Goal: Information Seeking & Learning: Understand process/instructions

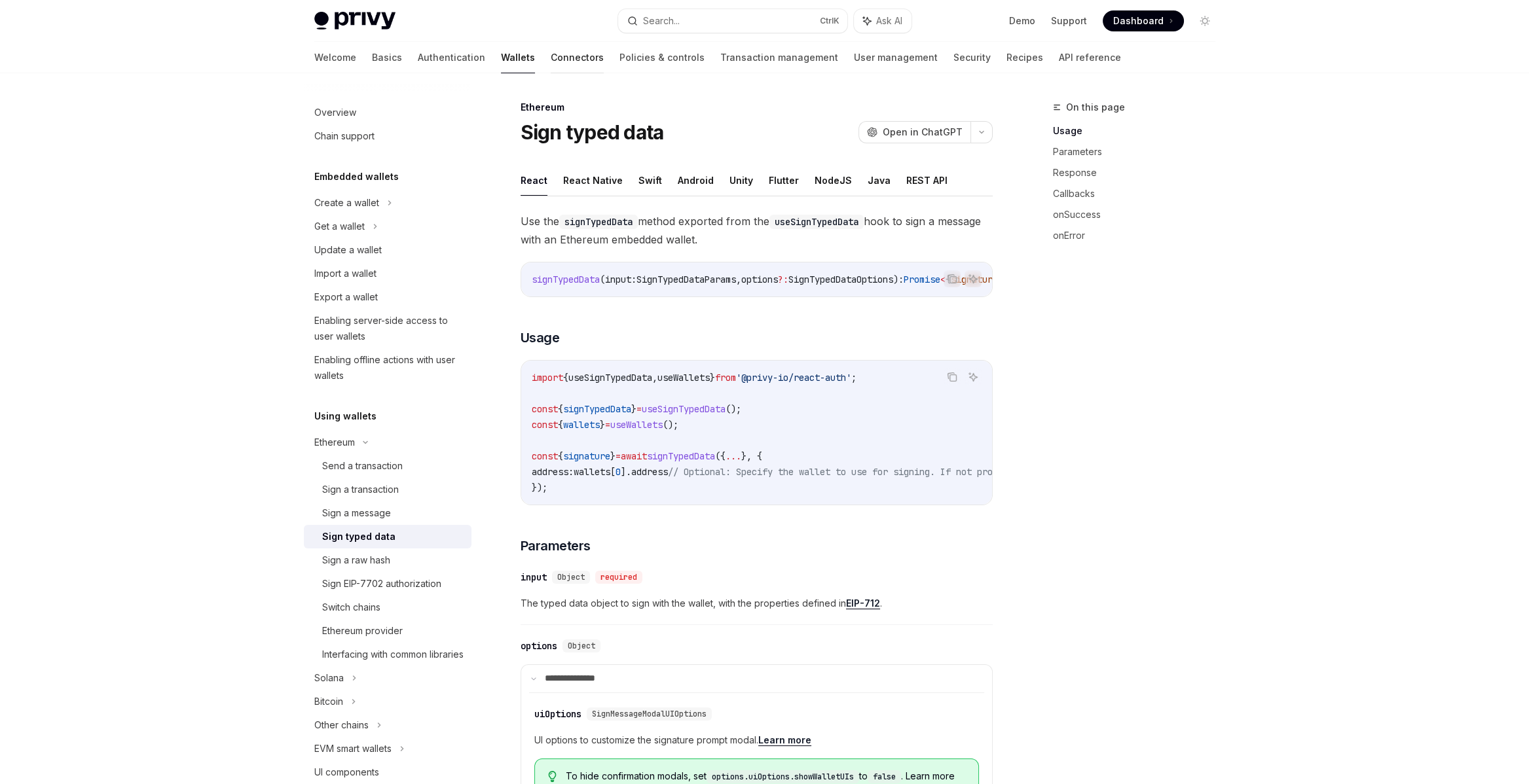
click at [550, 64] on link "Connectors" at bounding box center [576, 57] width 53 height 31
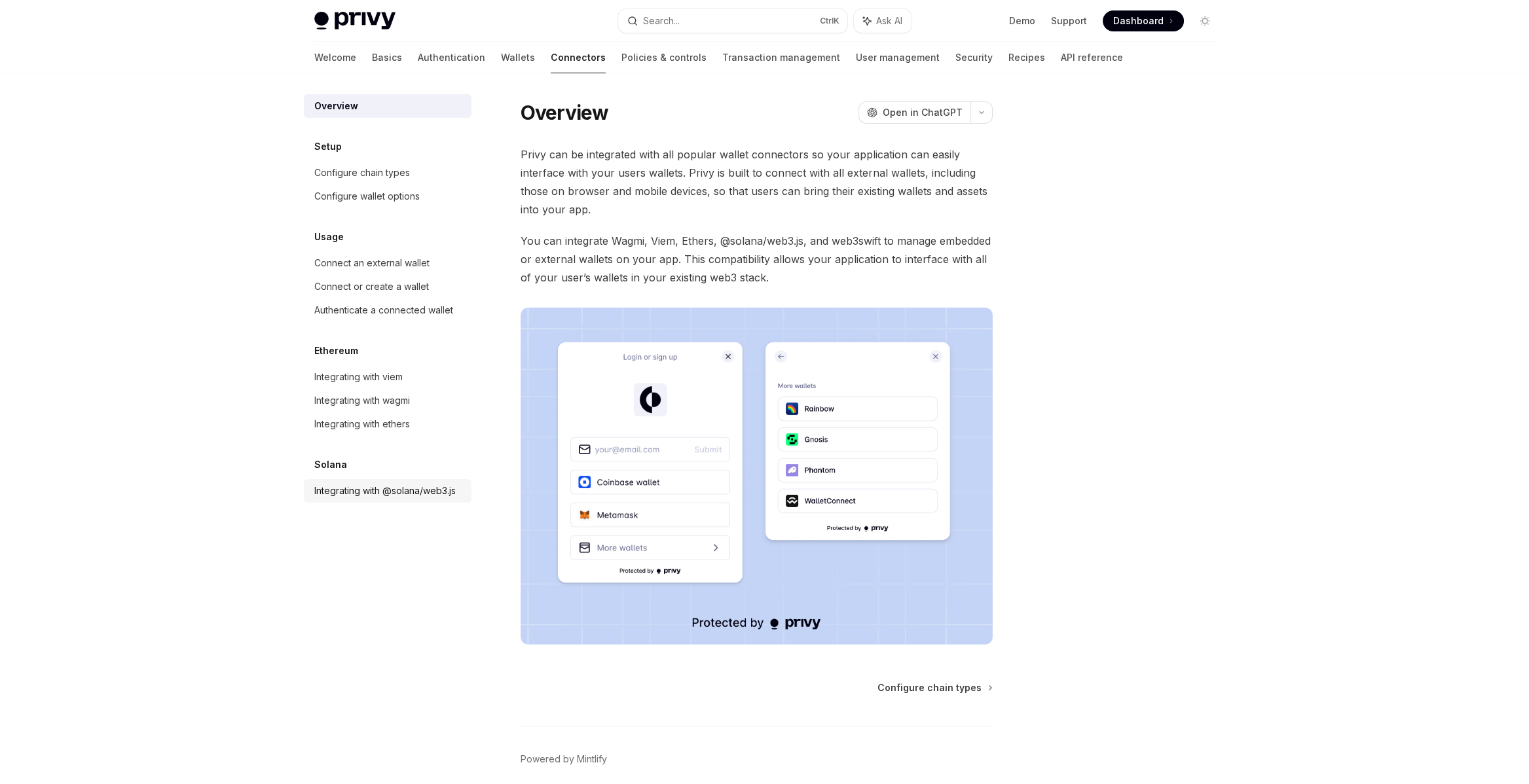
click at [398, 487] on div "Integrating with @solana/web3.js" at bounding box center [385, 490] width 142 height 16
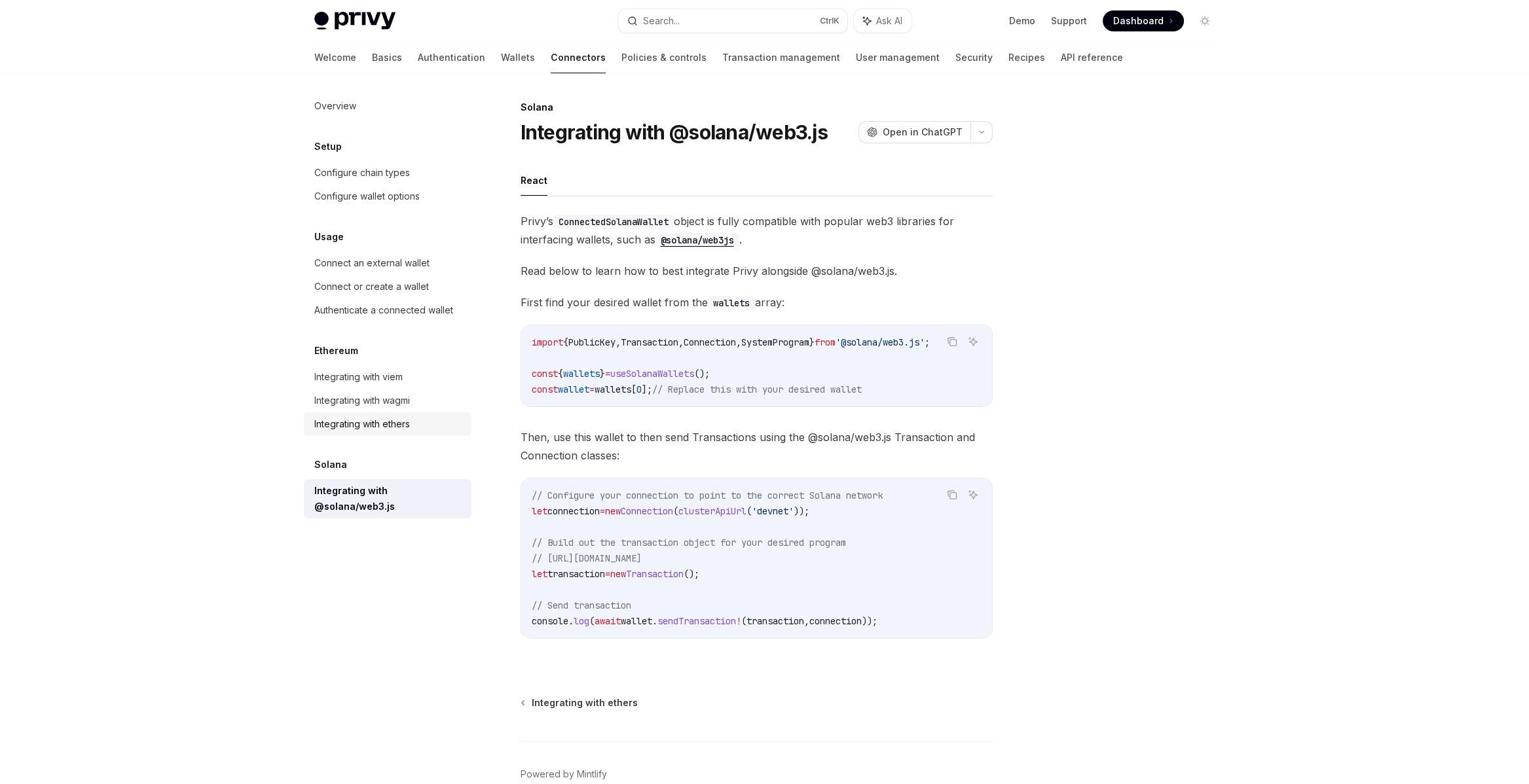
click at [383, 421] on div "Integrating with ethers" at bounding box center [362, 424] width 96 height 16
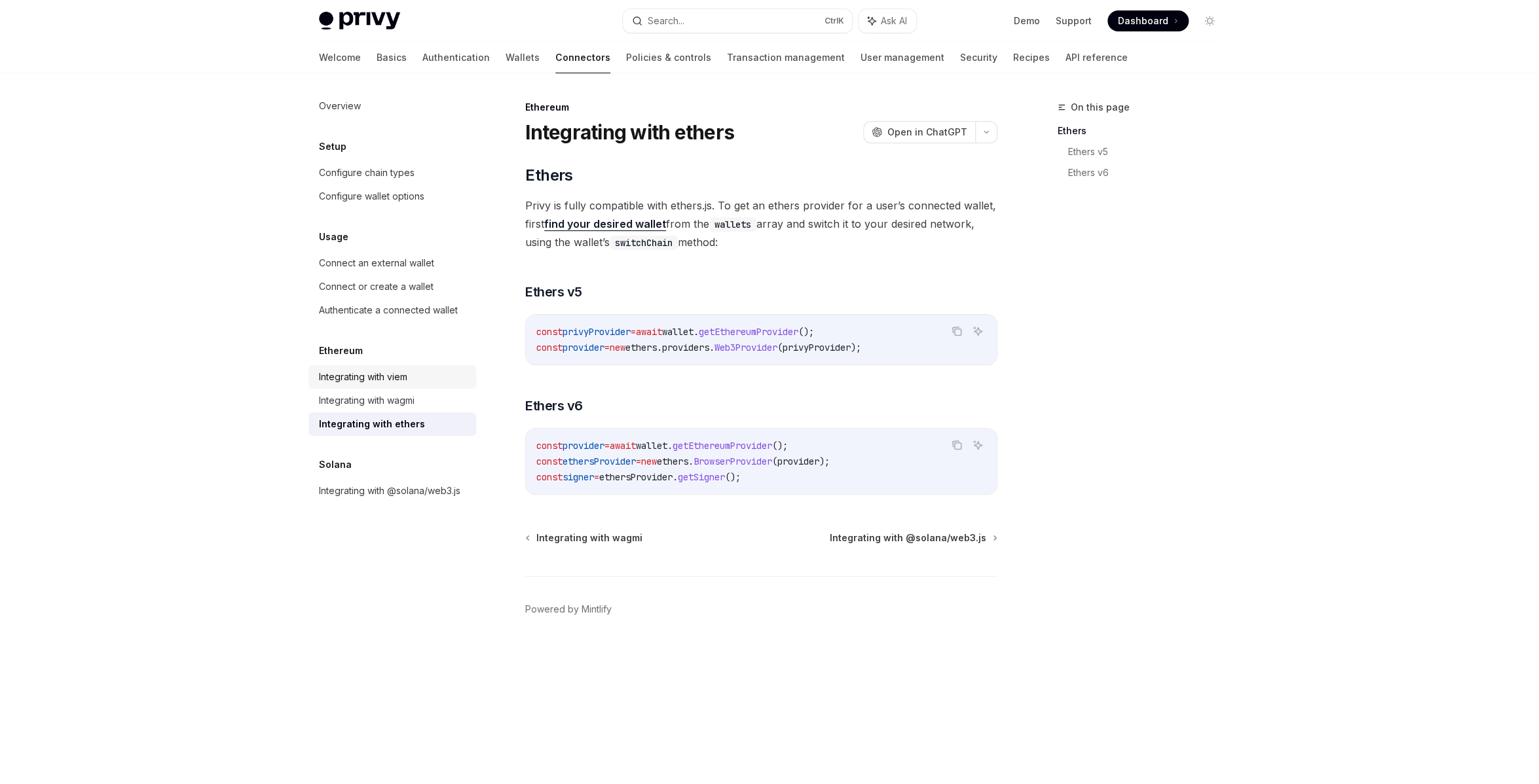
click at [416, 371] on div "Integrating with viem" at bounding box center [393, 377] width 149 height 16
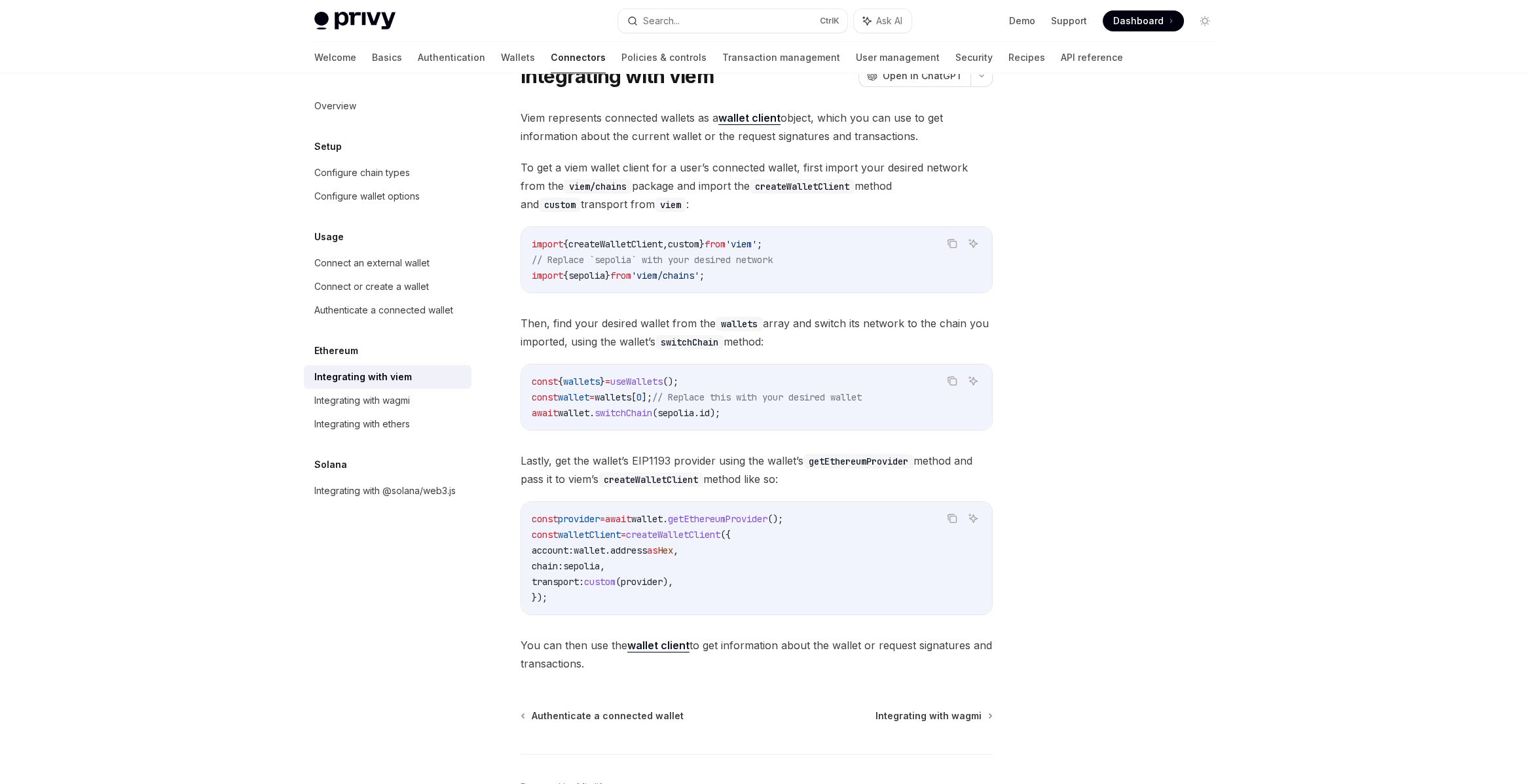
scroll to position [131, 0]
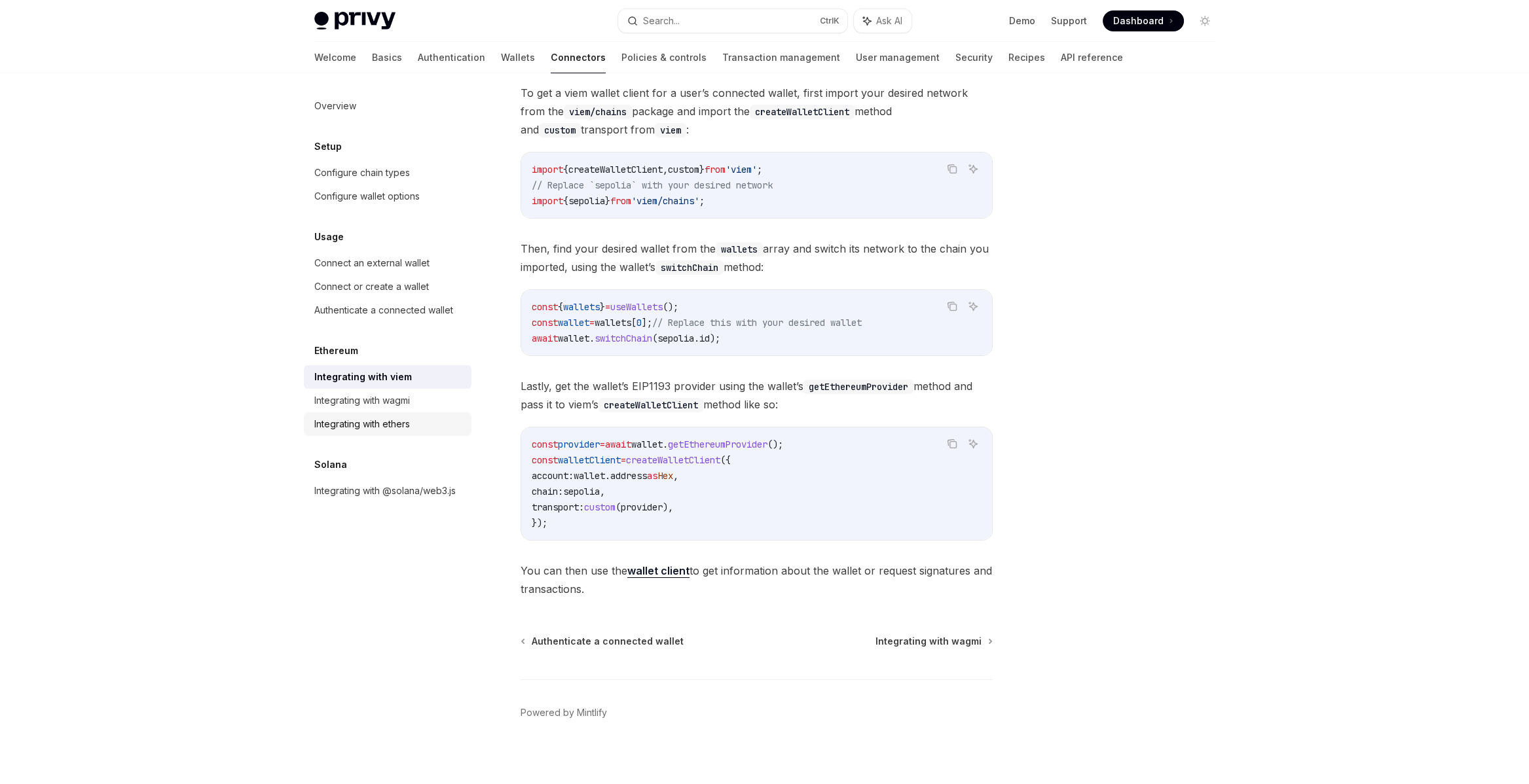
click at [342, 424] on div "Integrating with ethers" at bounding box center [362, 424] width 96 height 16
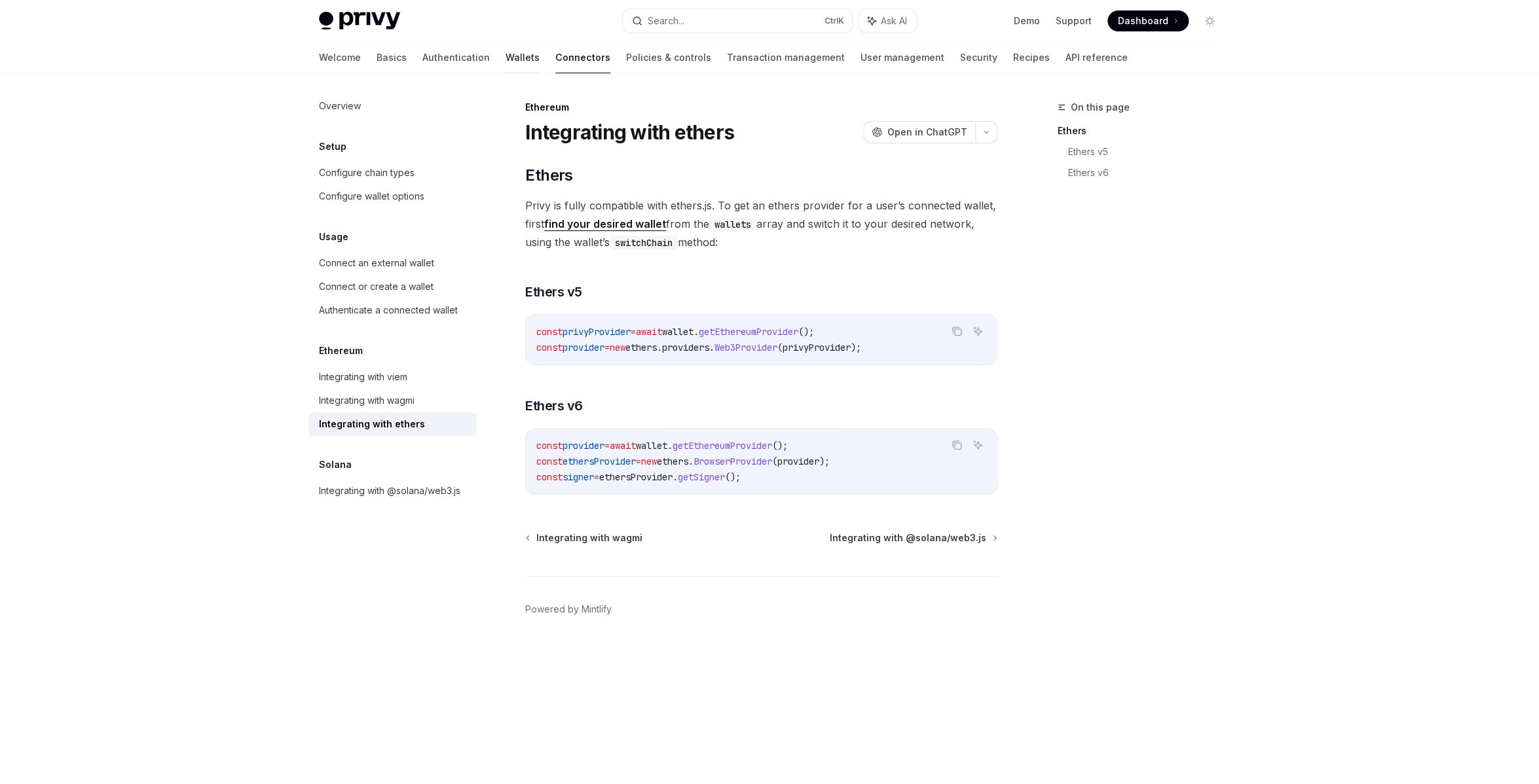
click at [505, 64] on link "Wallets" at bounding box center [522, 57] width 34 height 31
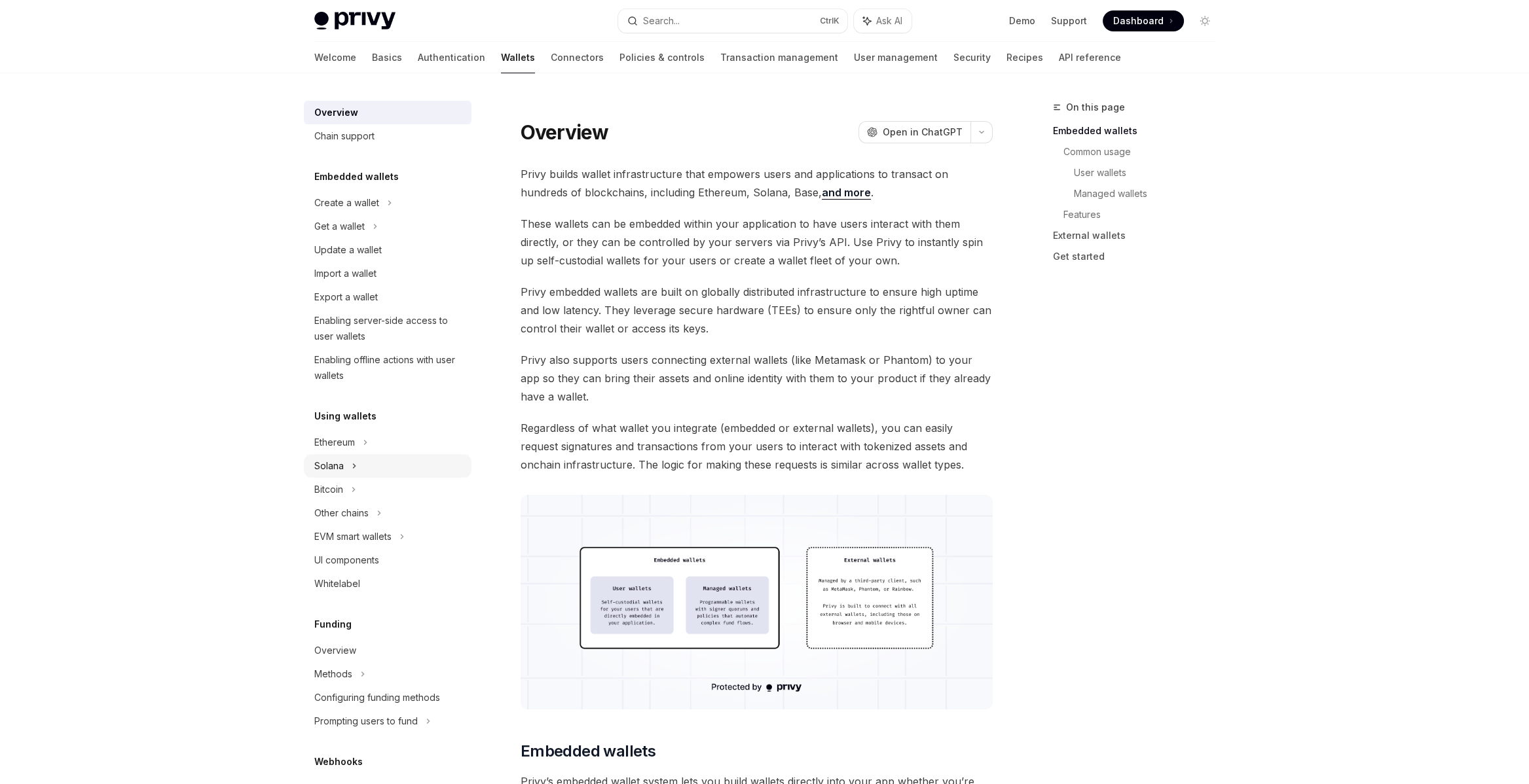
click at [326, 234] on div "Solana" at bounding box center [340, 226] width 50 height 16
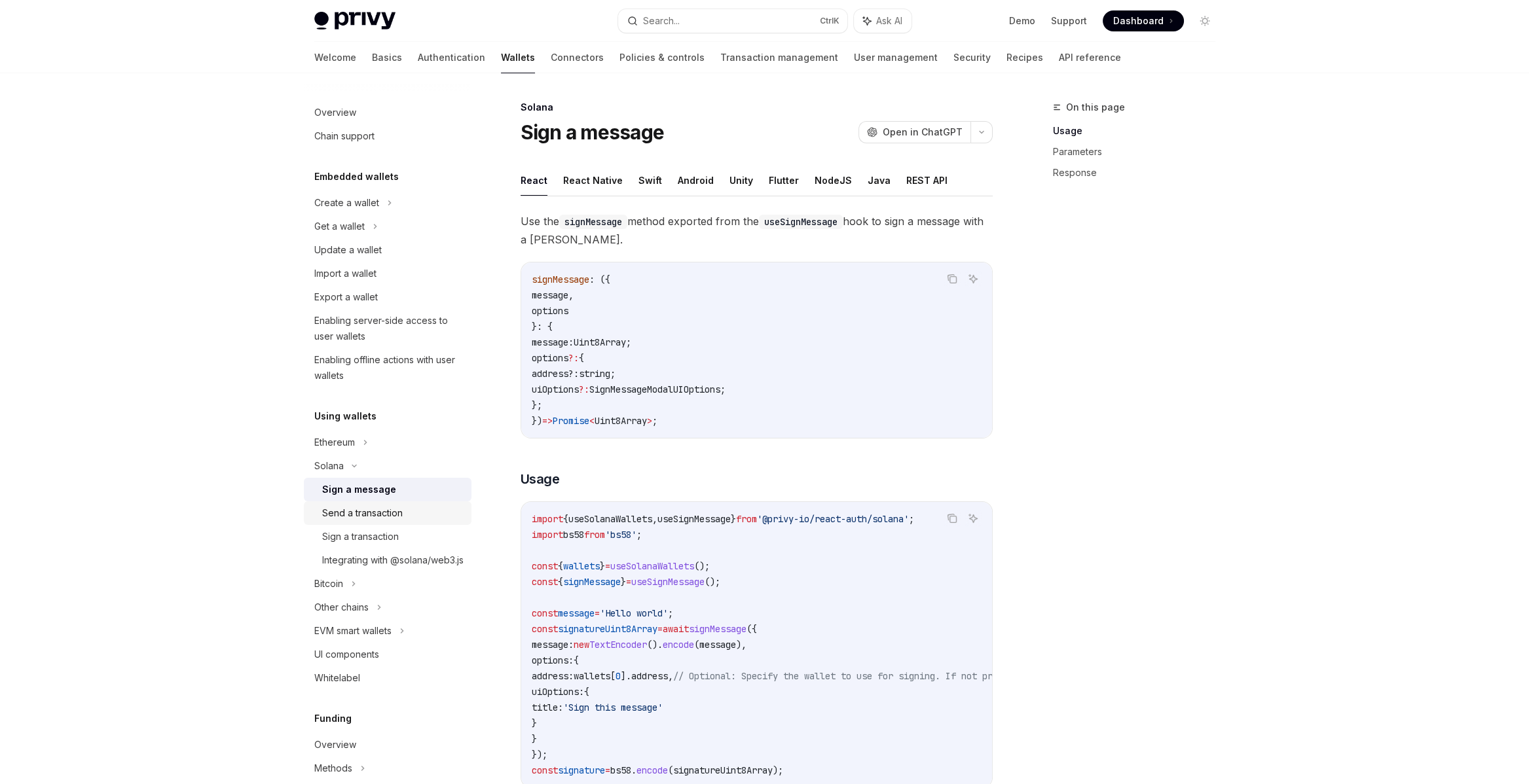
click at [340, 513] on div "Send a transaction" at bounding box center [362, 513] width 81 height 16
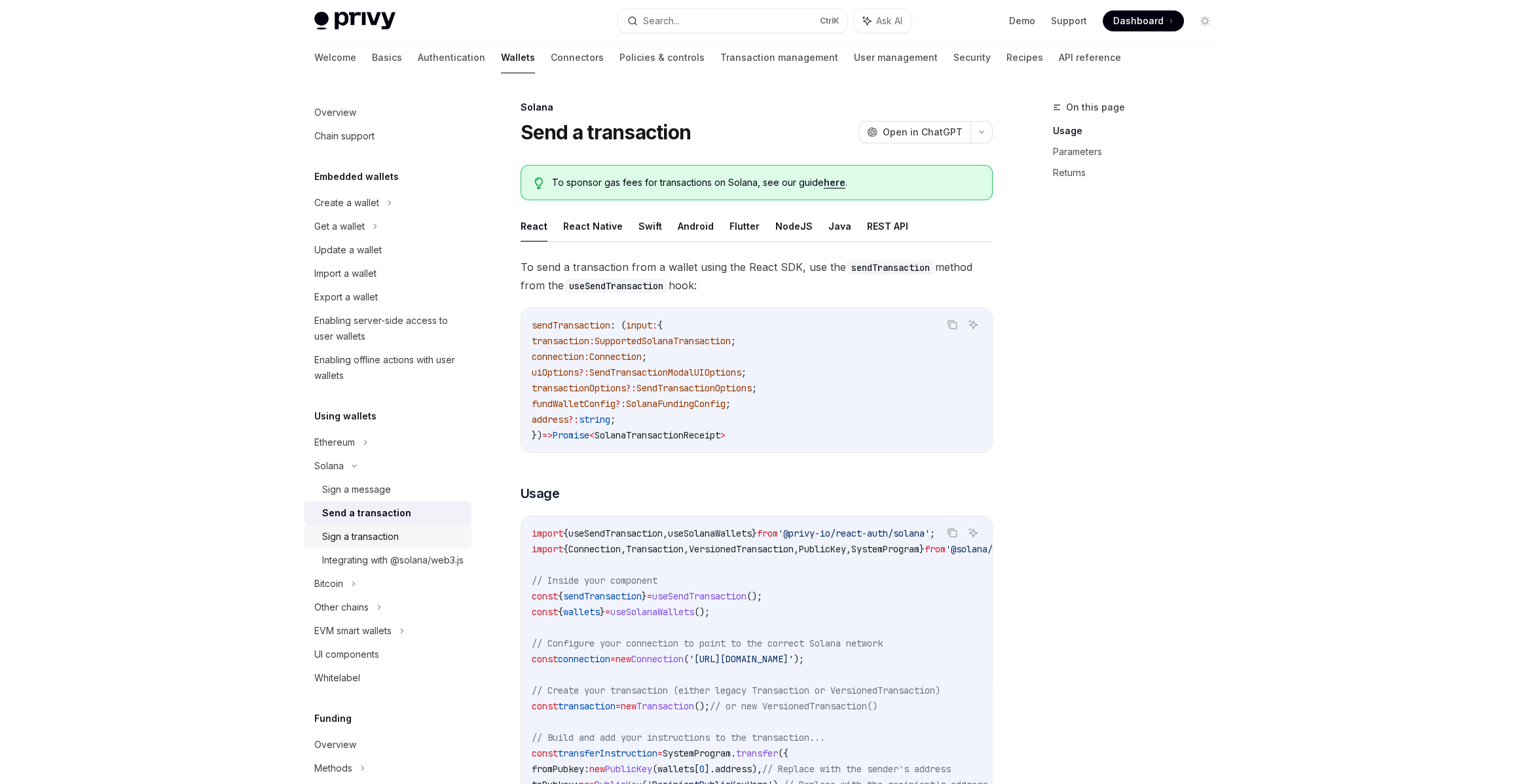
click at [343, 537] on div "Sign a transaction" at bounding box center [360, 536] width 76 height 16
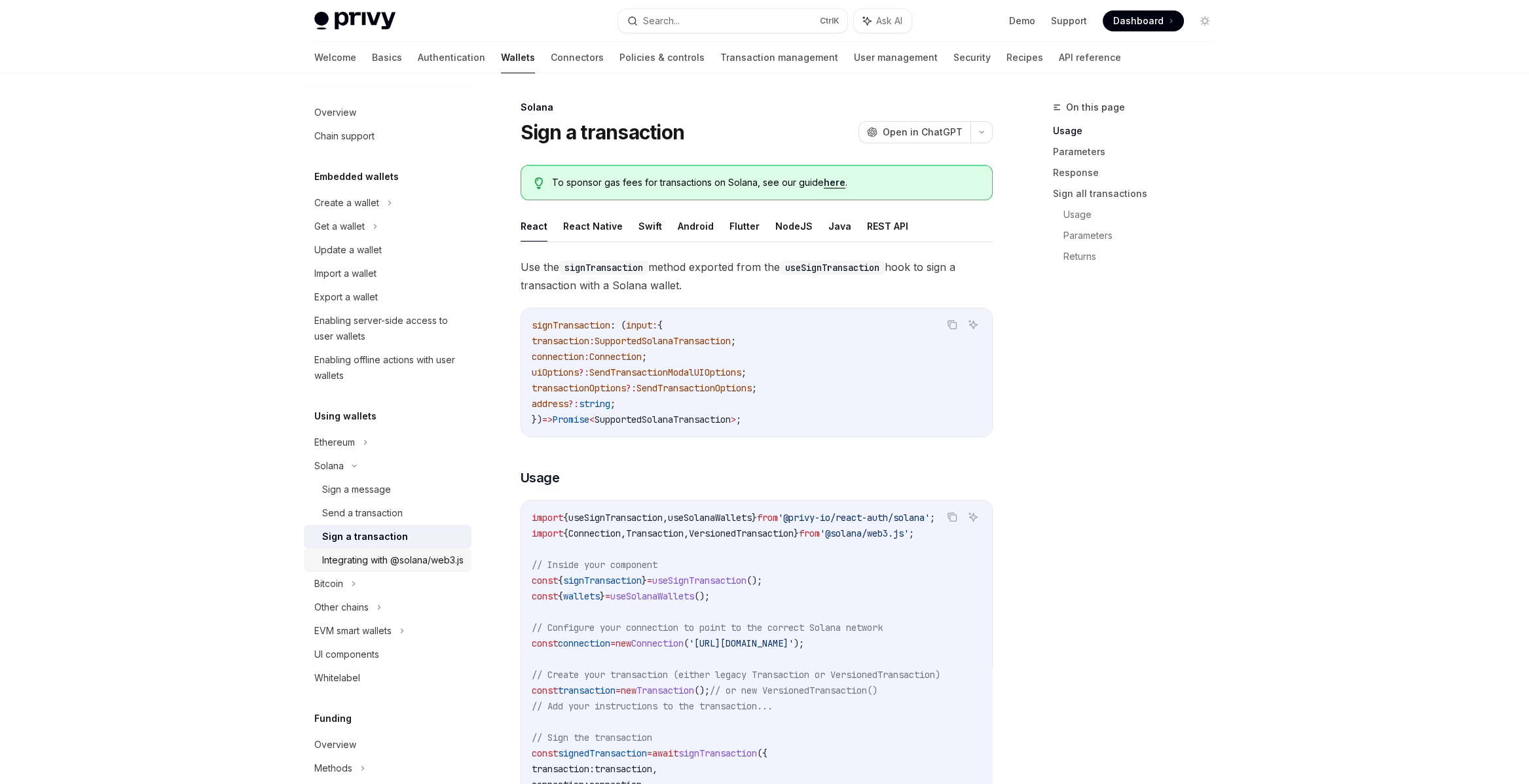
click at [352, 566] on div "Integrating with @solana/web3.js" at bounding box center [392, 560] width 142 height 16
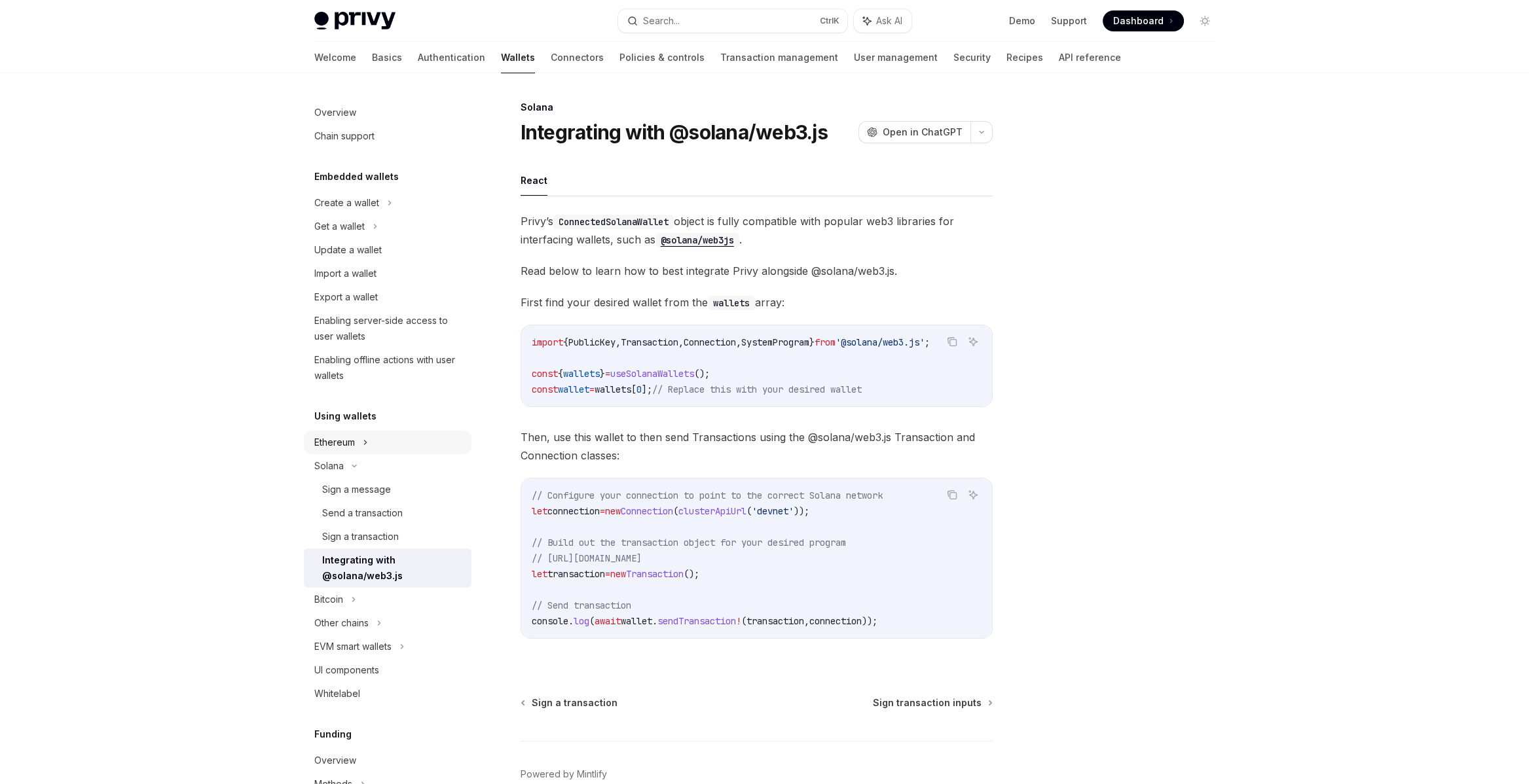
click at [341, 211] on div "Ethereum" at bounding box center [346, 202] width 65 height 16
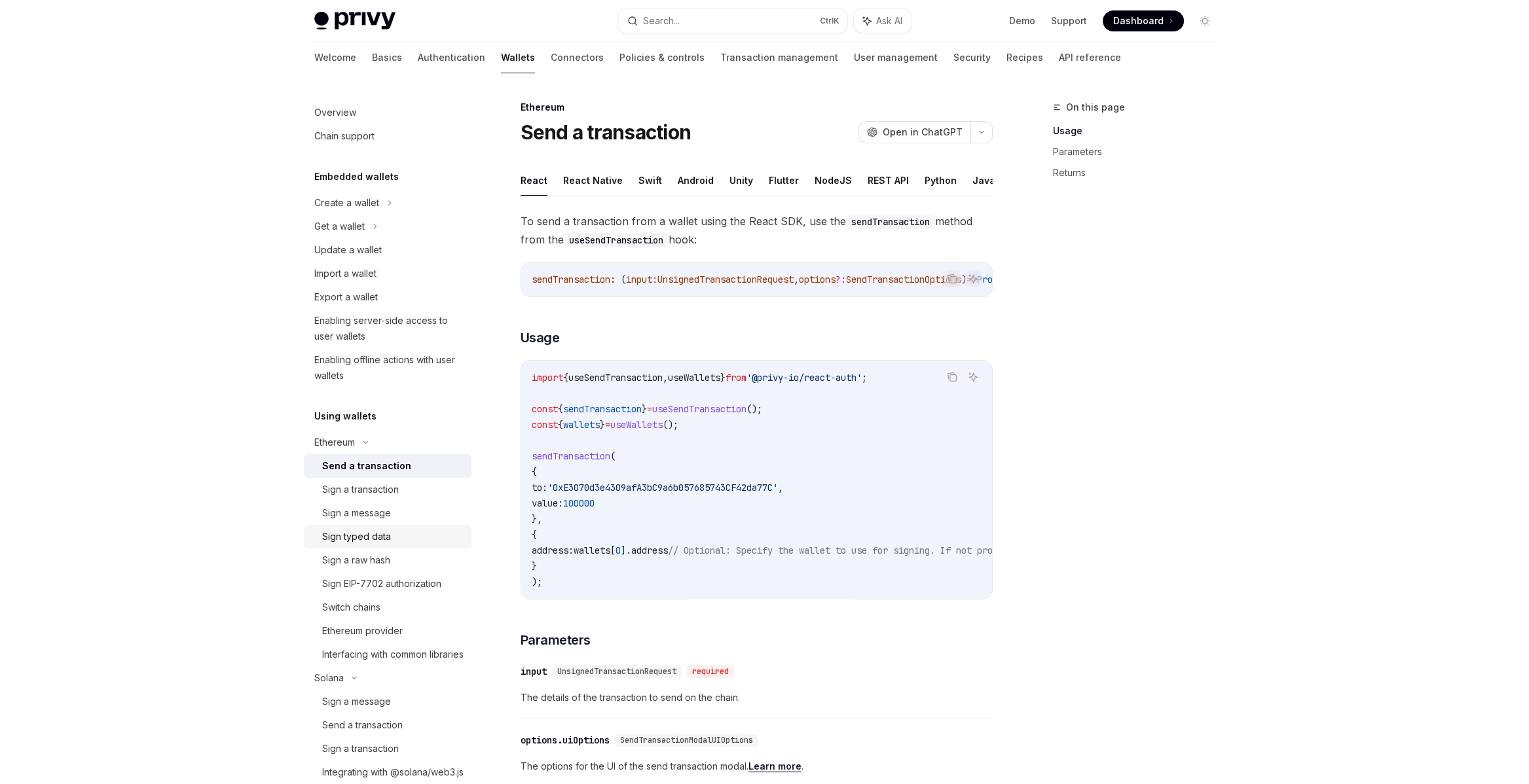
click at [338, 533] on div "Sign typed data" at bounding box center [356, 536] width 69 height 16
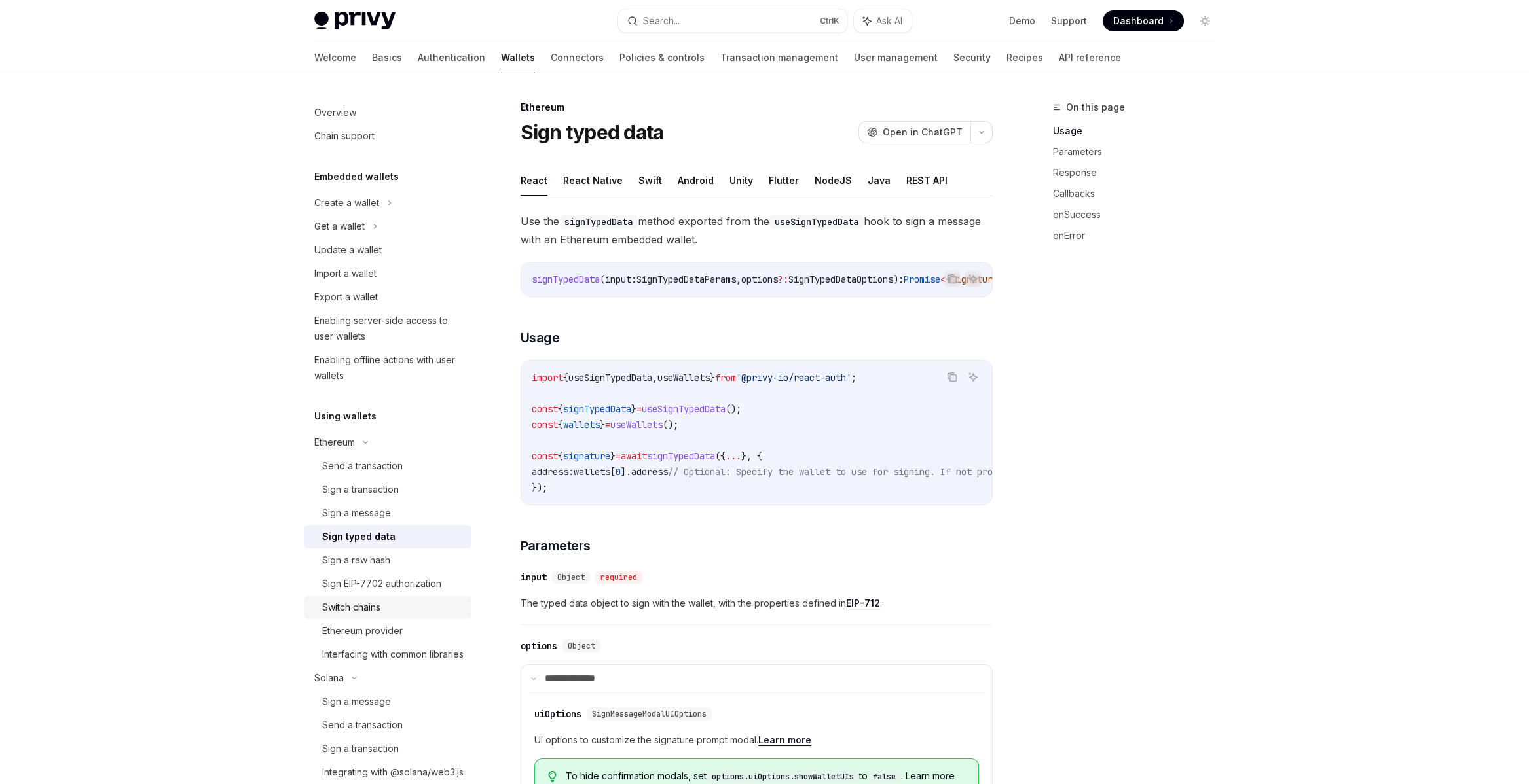
click at [336, 606] on div "Switch chains" at bounding box center [351, 607] width 59 height 16
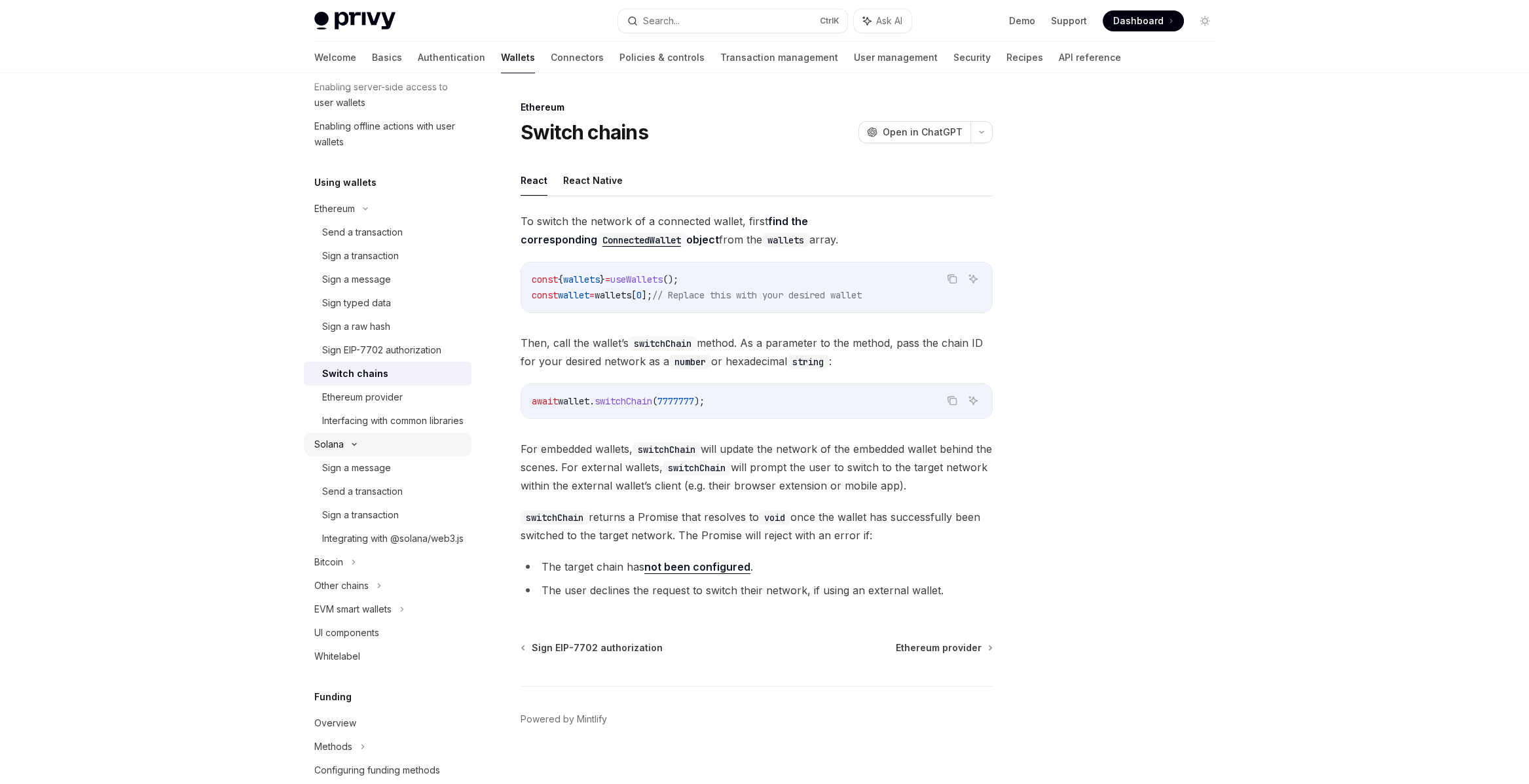
scroll to position [262, 0]
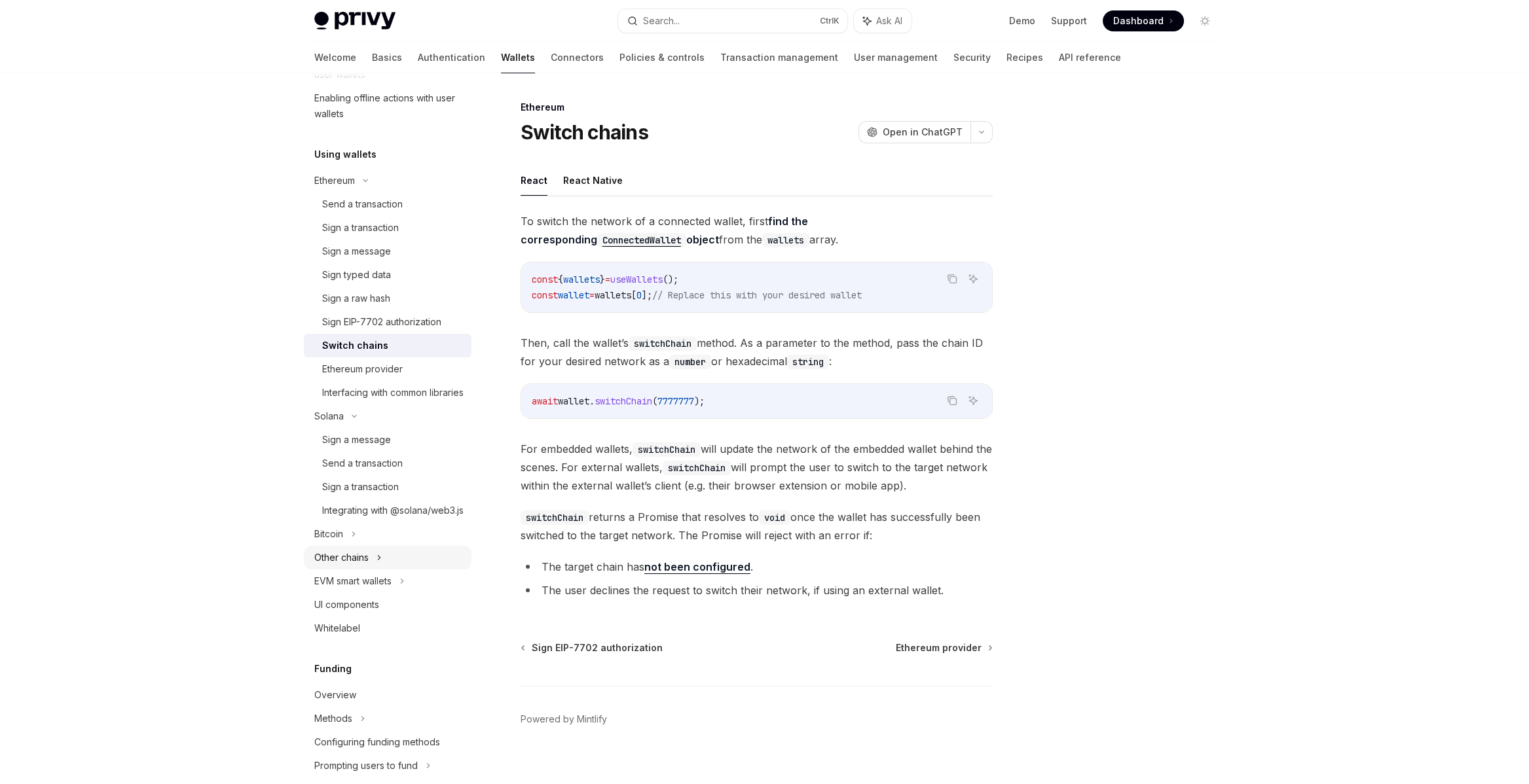
click at [318, 566] on div "Other chains" at bounding box center [341, 557] width 54 height 16
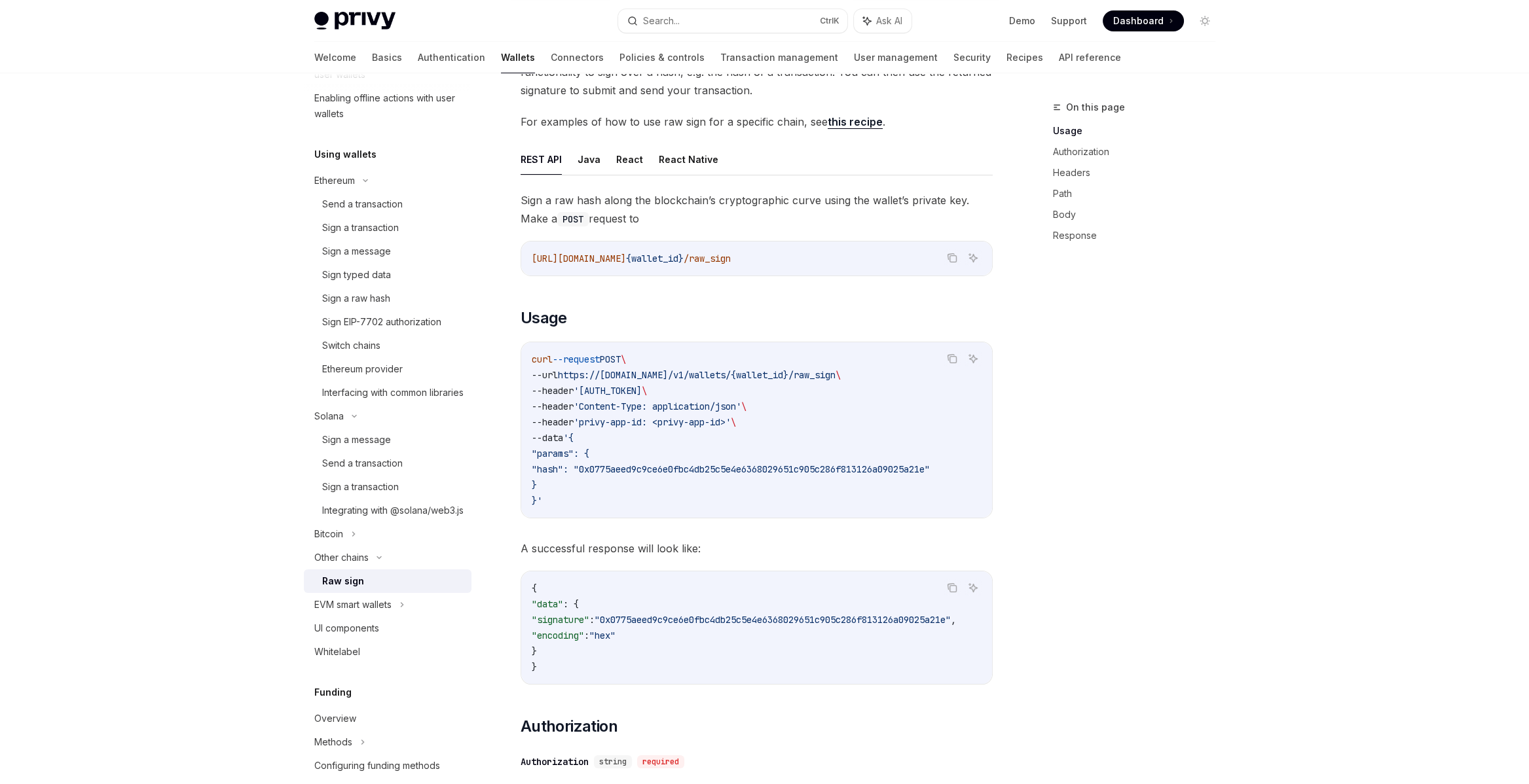
scroll to position [131, 0]
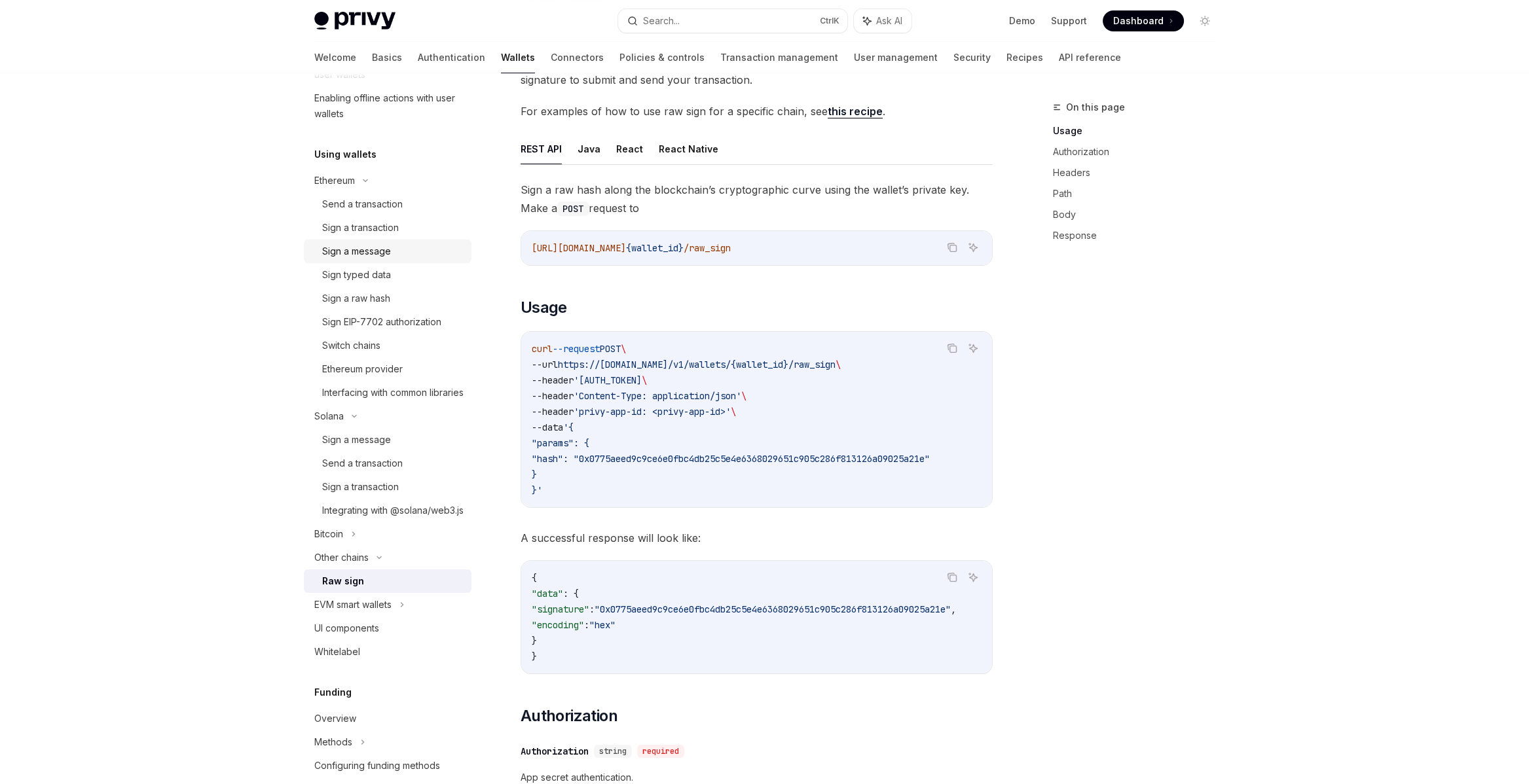
click at [342, 249] on div "Sign a message" at bounding box center [356, 251] width 69 height 16
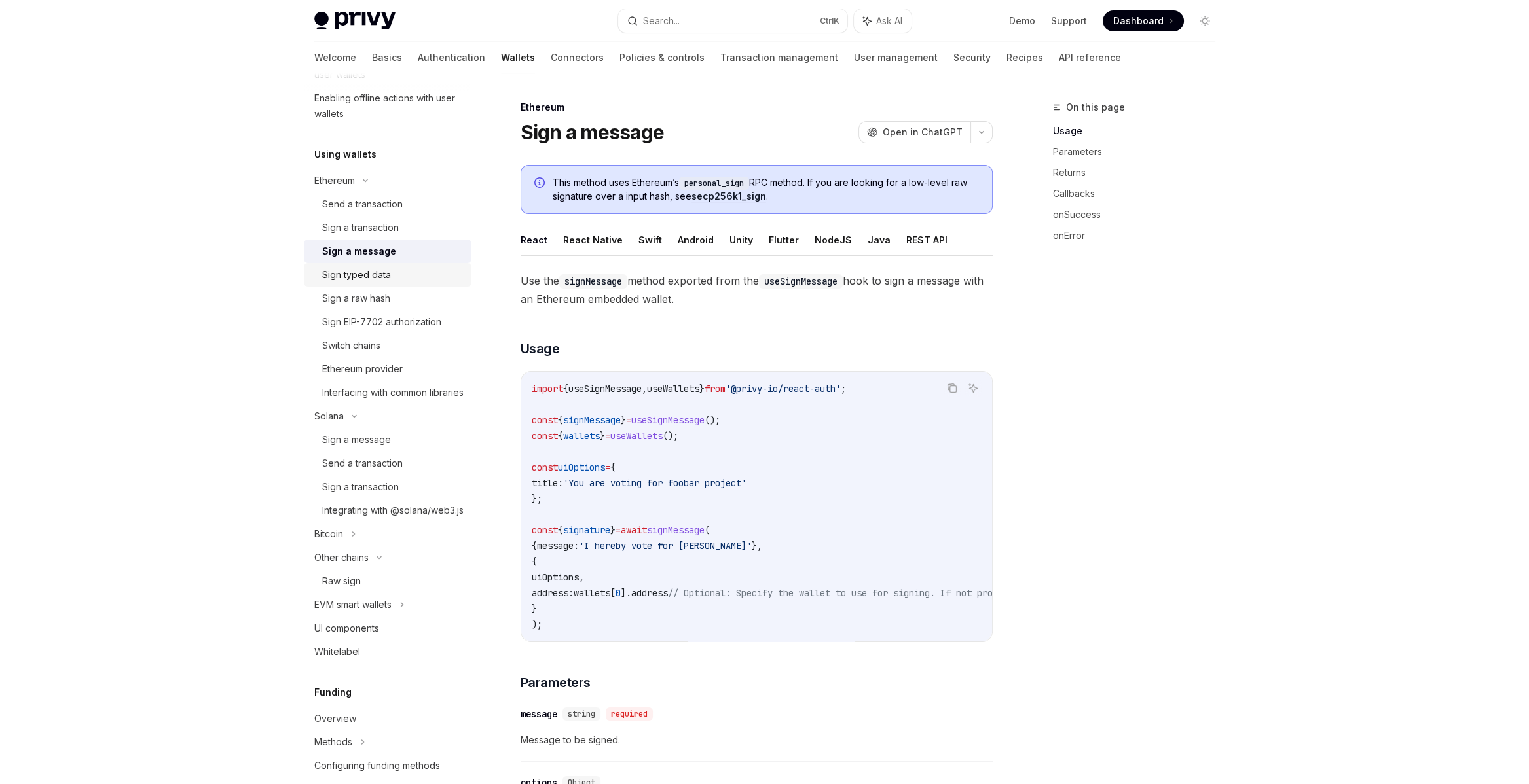
click at [347, 274] on div "Sign typed data" at bounding box center [356, 274] width 69 height 16
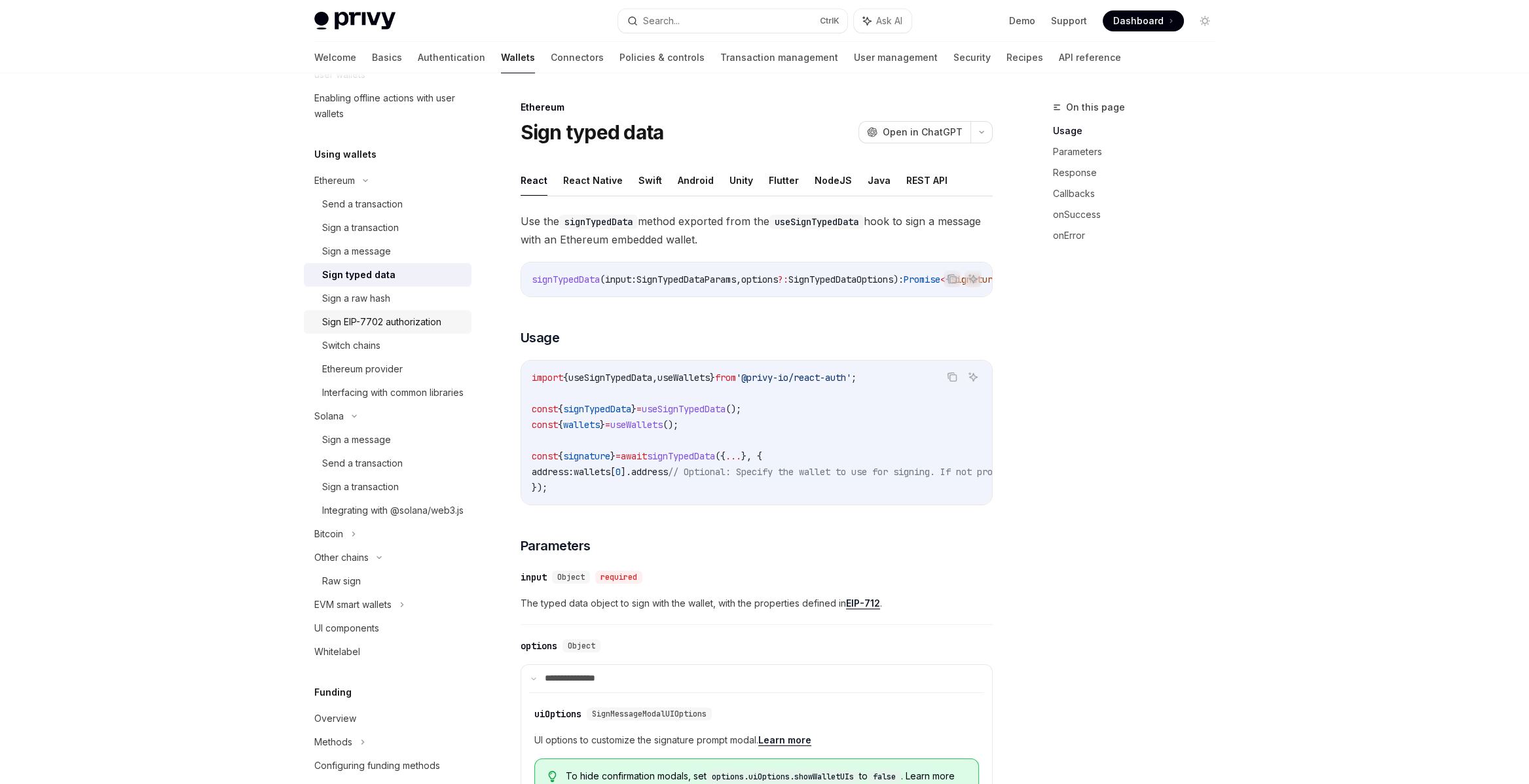
click at [377, 314] on div "Sign EIP-7702 authorization" at bounding box center [381, 322] width 119 height 16
type textarea "*"
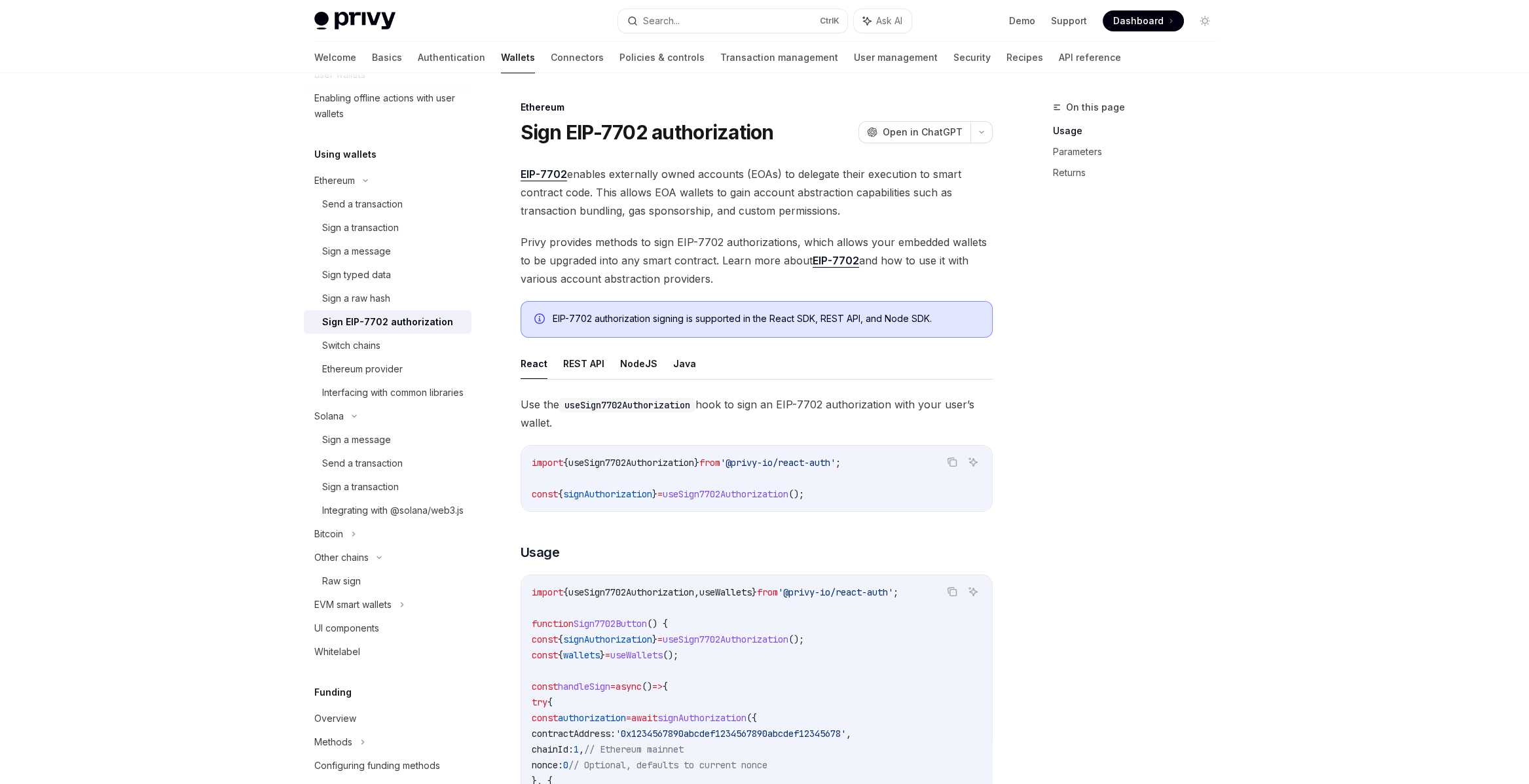
click at [629, 485] on code "import { useSign7702Authorization } from '@privy-io/react-auth' ; const { signA…" at bounding box center [757, 478] width 450 height 47
click at [739, 500] on code "import { useSign7702Authorization } from '@privy-io/react-auth' ; const { signA…" at bounding box center [757, 478] width 450 height 47
click at [361, 268] on div "Sign typed data" at bounding box center [356, 274] width 69 height 16
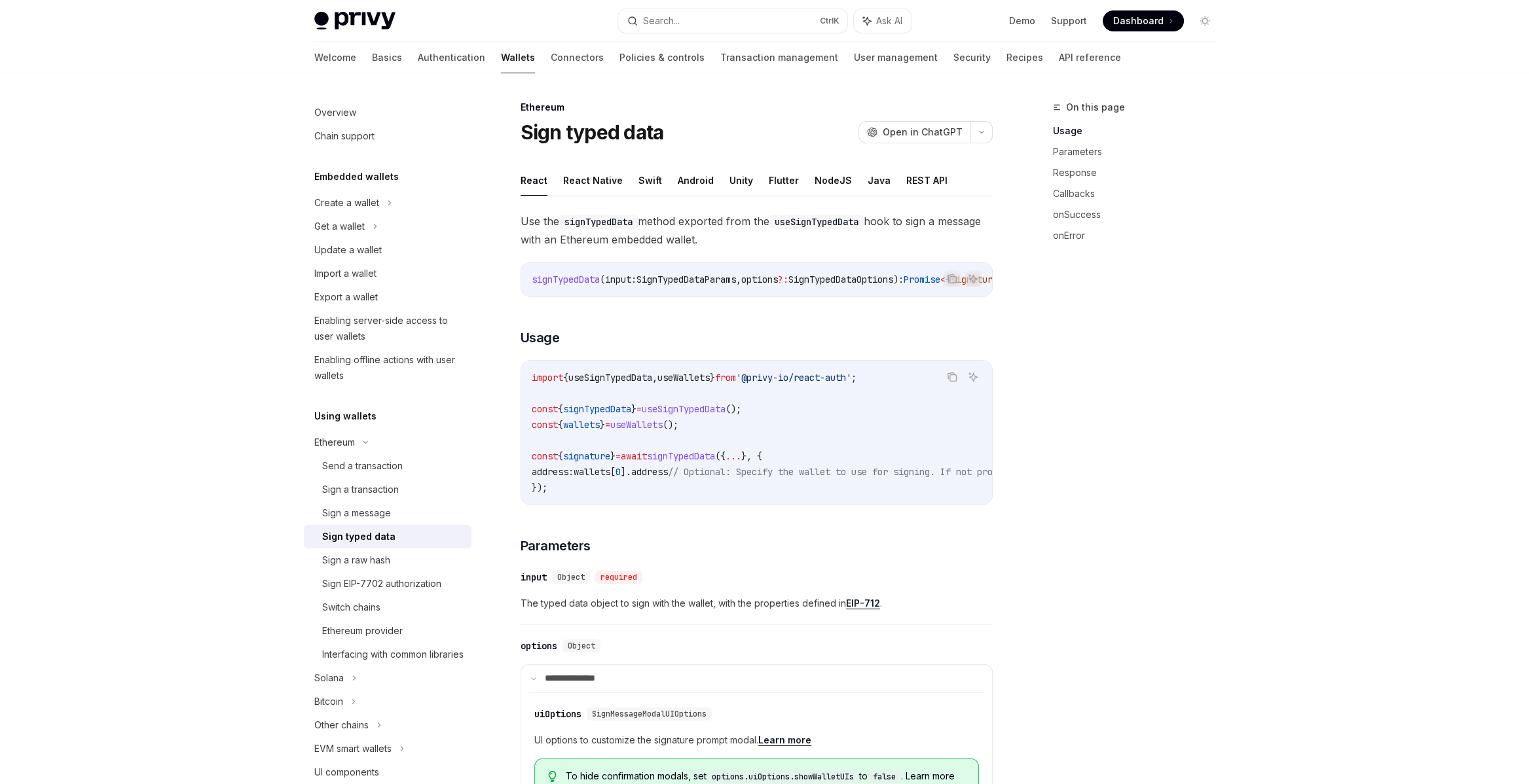
click at [704, 412] on span "useSignTypedData" at bounding box center [683, 409] width 84 height 12
copy span "useSignTypedData"
